Goal: Check status: Check status

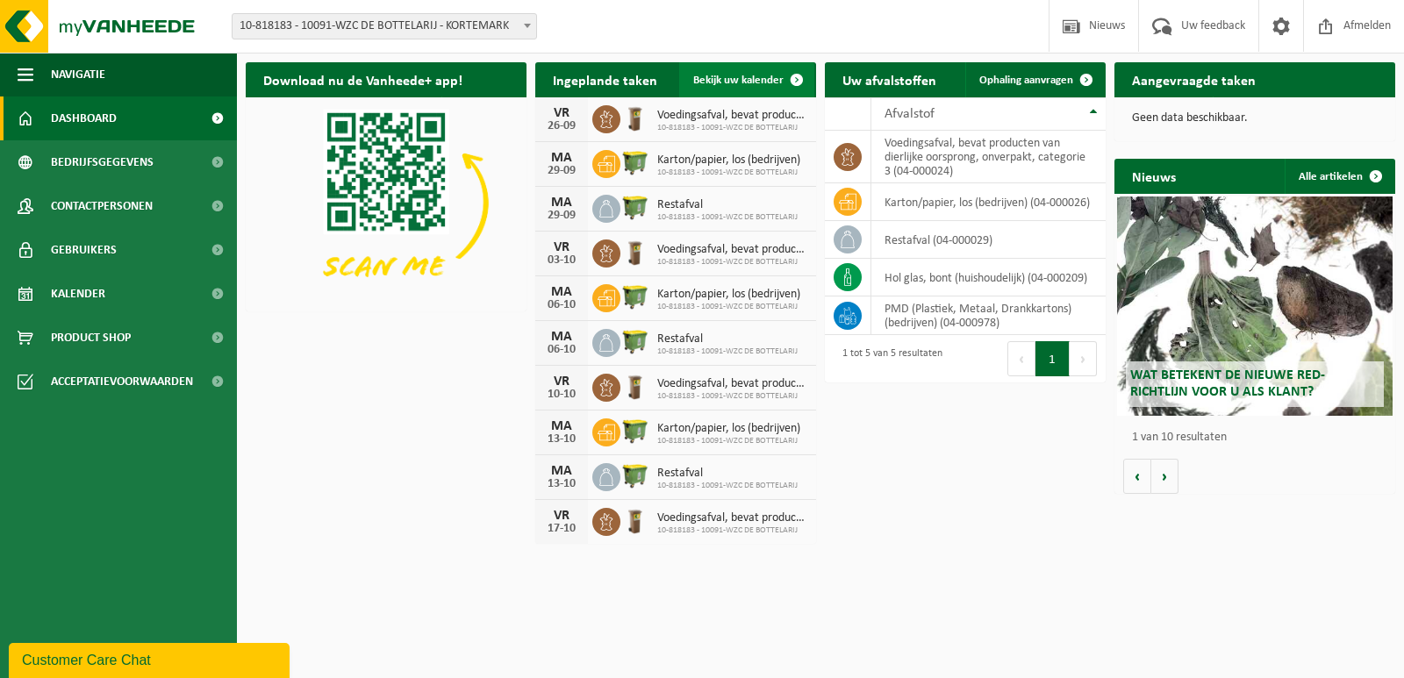
click at [759, 80] on span "Bekijk uw kalender" at bounding box center [738, 80] width 90 height 11
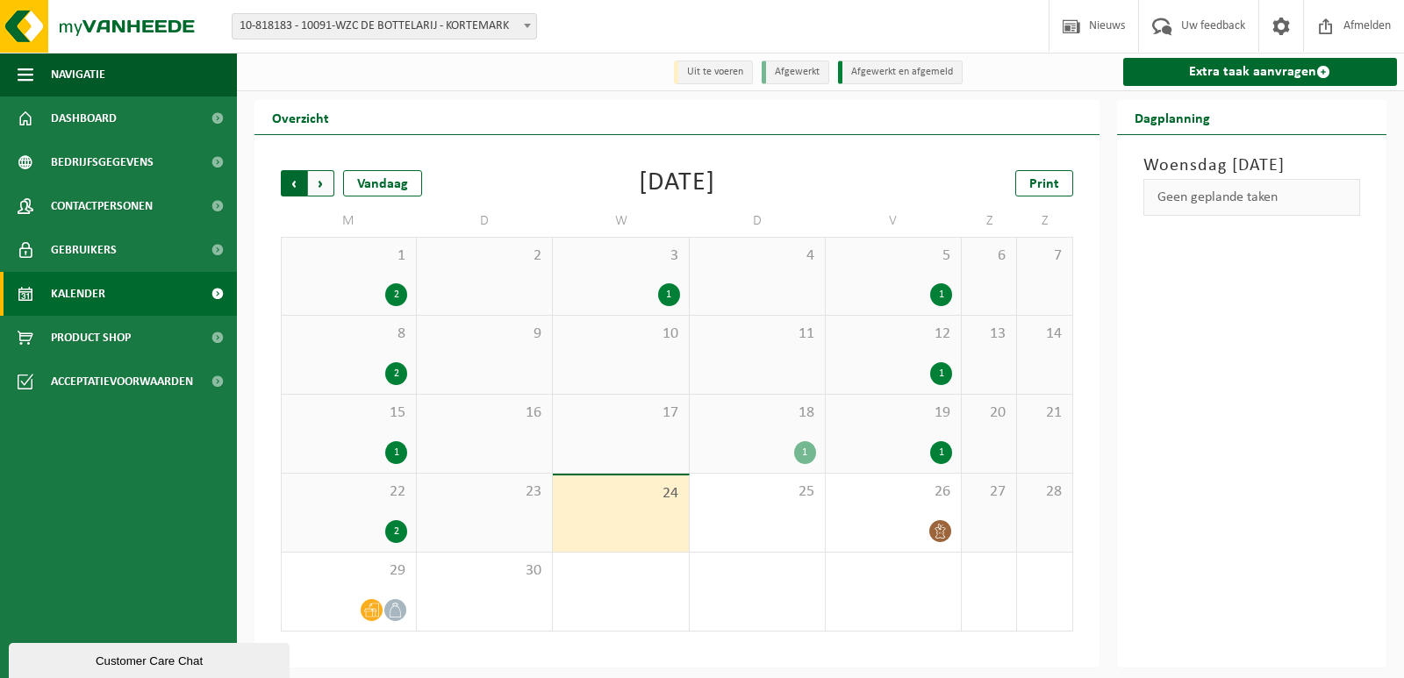
click at [323, 182] on span "Volgende" at bounding box center [321, 183] width 26 height 26
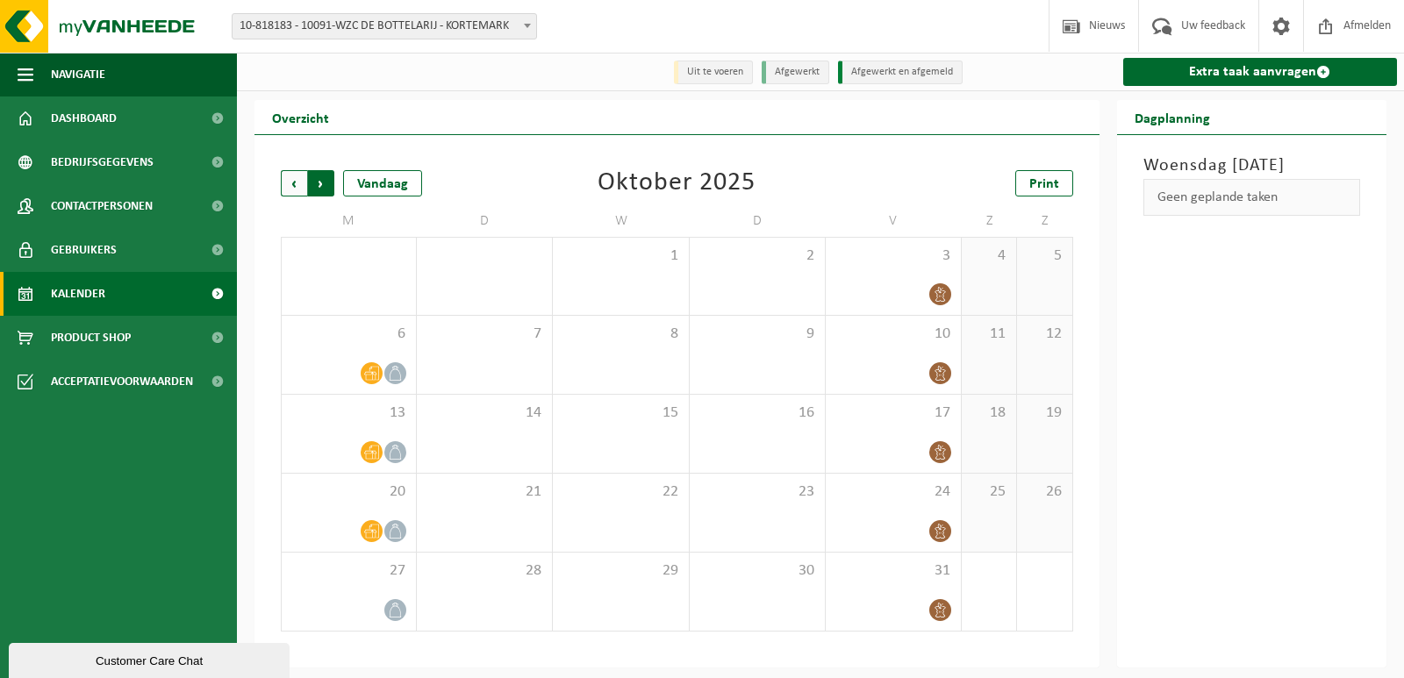
click at [297, 182] on span "Vorige" at bounding box center [294, 183] width 26 height 26
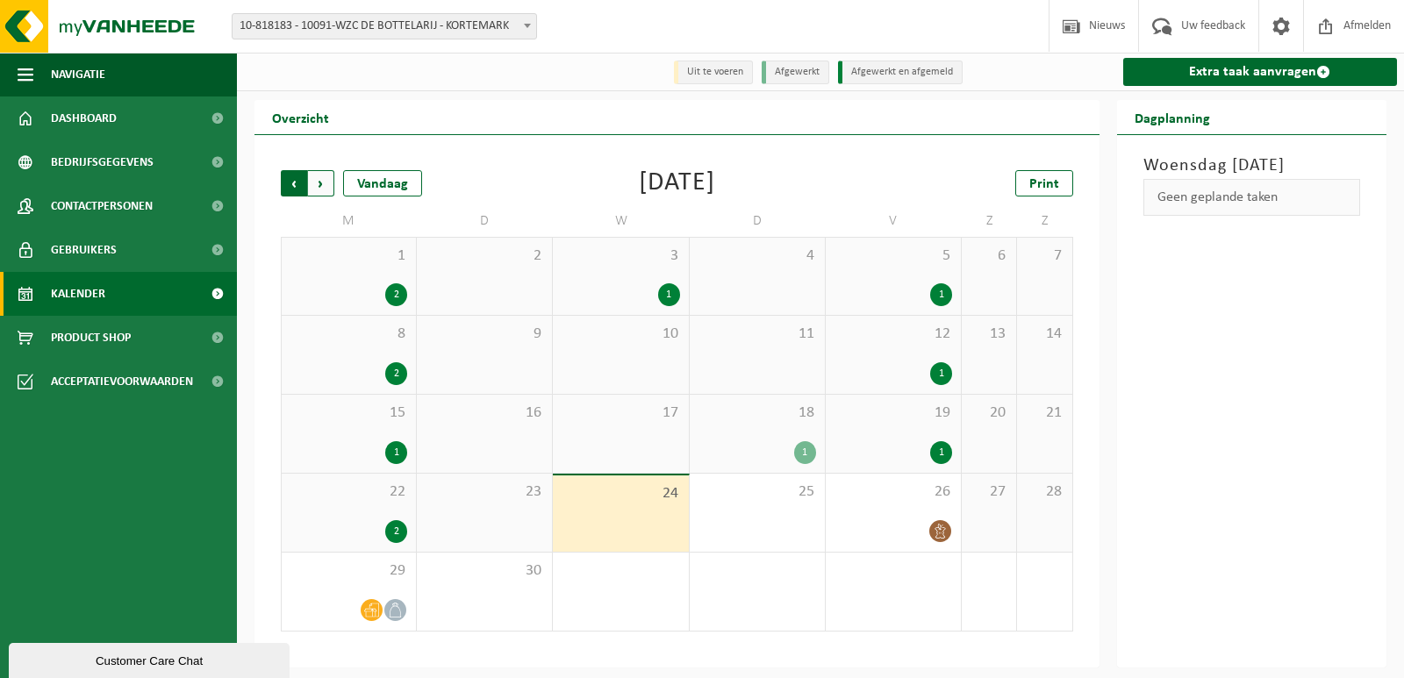
click at [320, 184] on span "Volgende" at bounding box center [321, 183] width 26 height 26
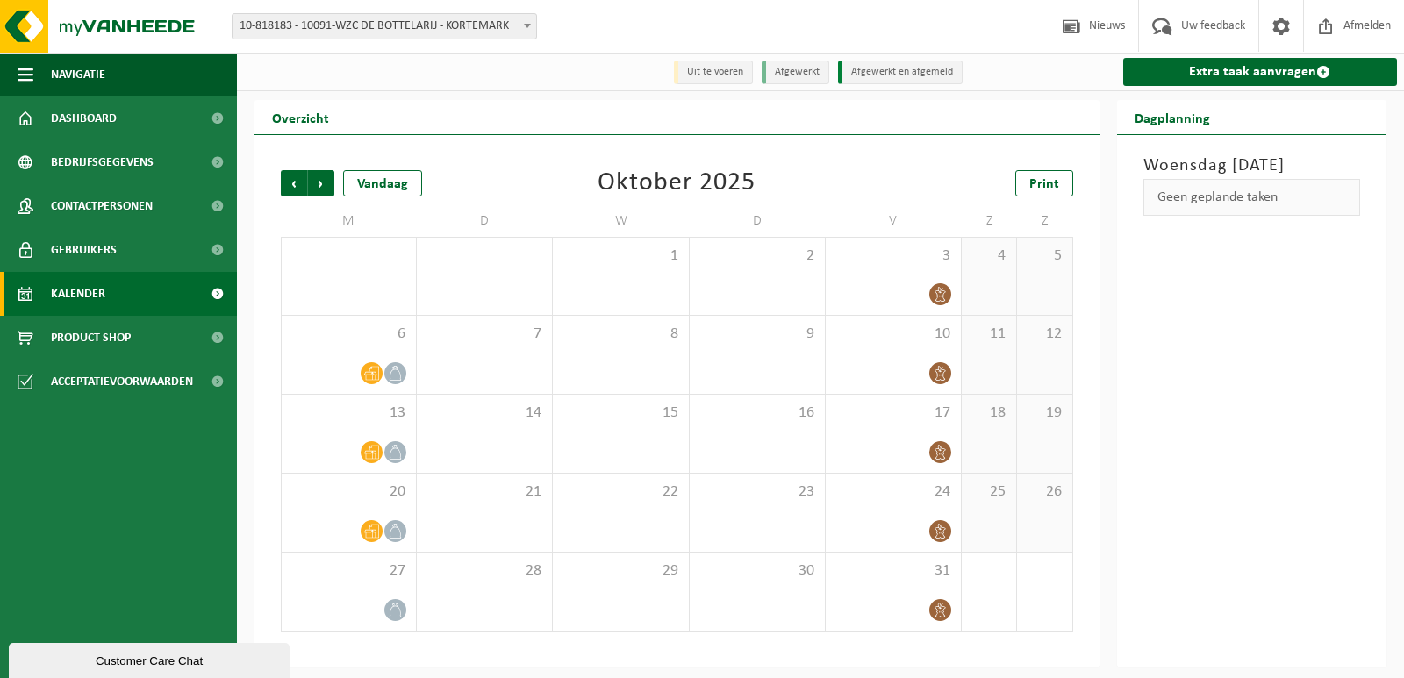
click at [320, 184] on span "Volgende" at bounding box center [321, 183] width 26 height 26
click at [294, 183] on span "Vorige" at bounding box center [294, 183] width 26 height 26
